Goal: Task Accomplishment & Management: Use online tool/utility

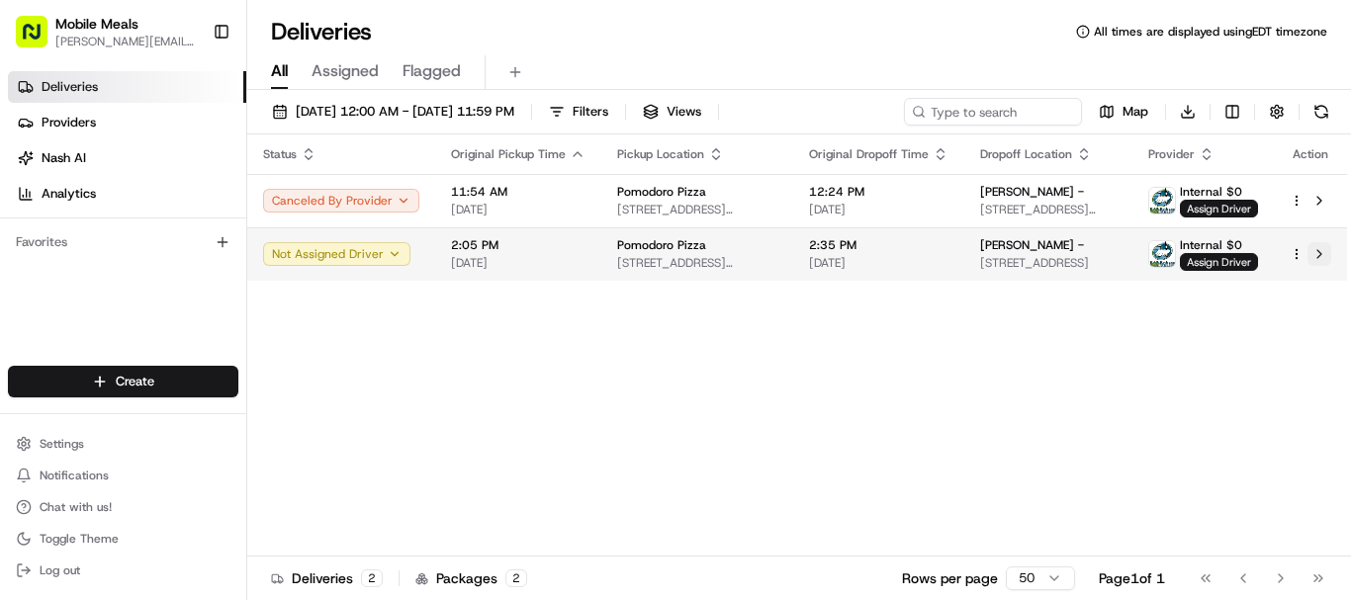
click at [1318, 252] on button at bounding box center [1319, 254] width 24 height 24
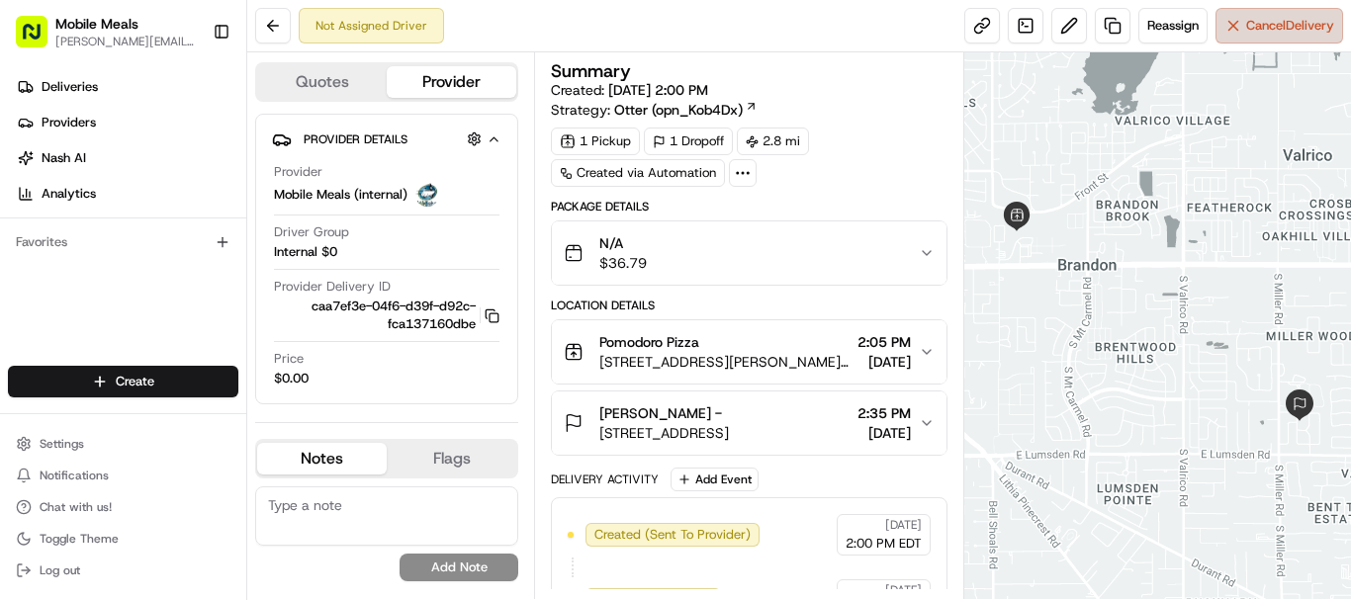
click at [1238, 39] on button "Cancel Delivery" at bounding box center [1279, 26] width 128 height 36
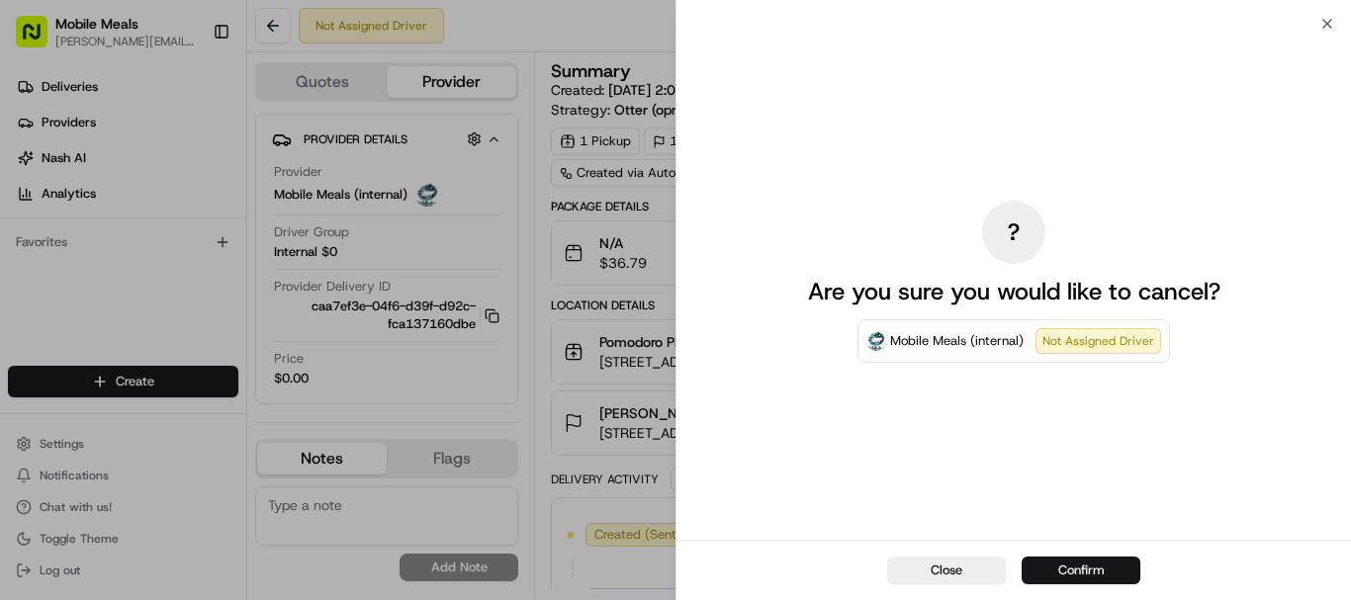
click at [1081, 579] on button "Confirm" at bounding box center [1080, 571] width 119 height 28
